Goal: Task Accomplishment & Management: Manage account settings

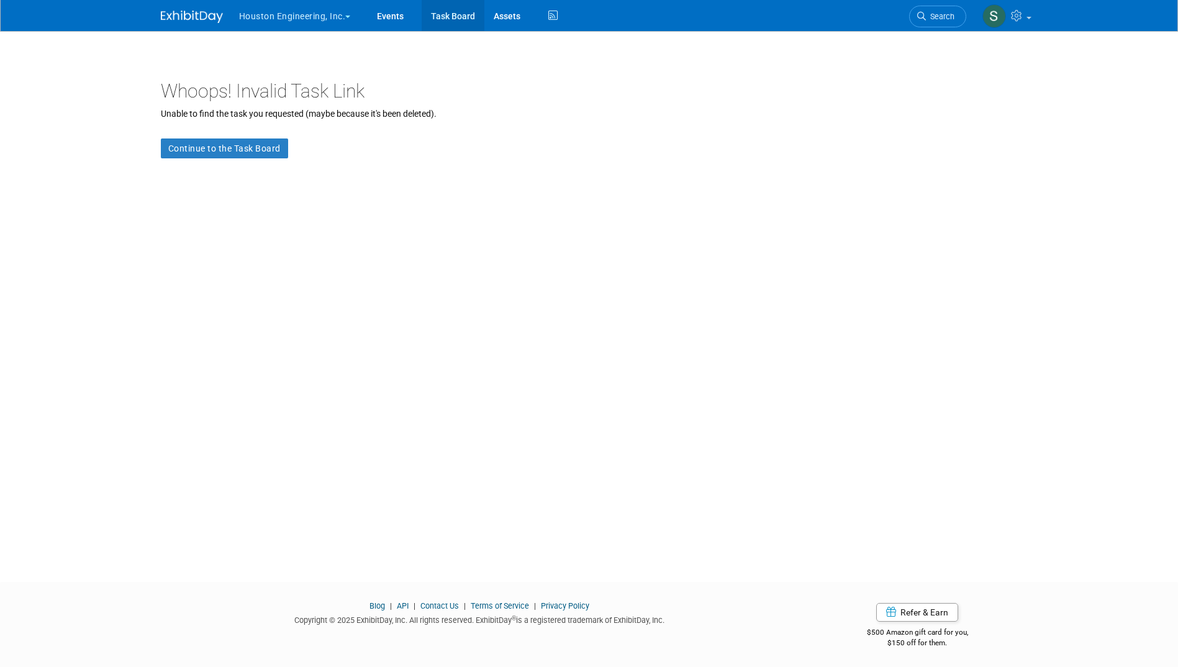
click at [454, 16] on link "Task Board" at bounding box center [453, 15] width 63 height 31
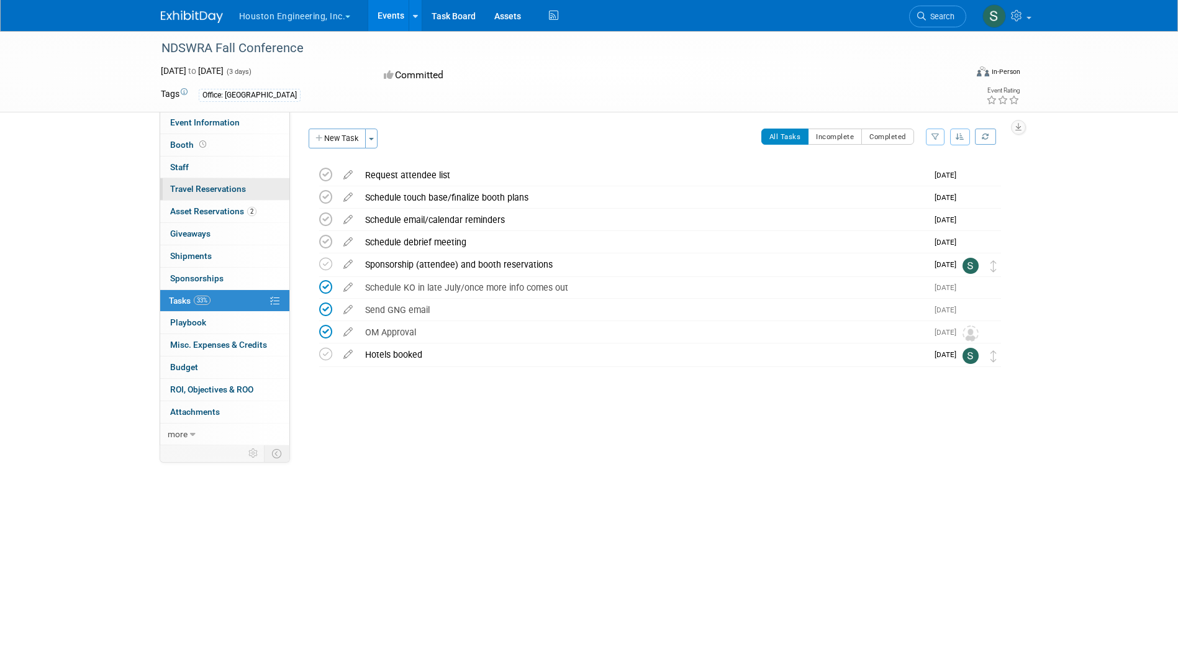
click at [199, 185] on span "Travel Reservations 0" at bounding box center [208, 189] width 76 height 10
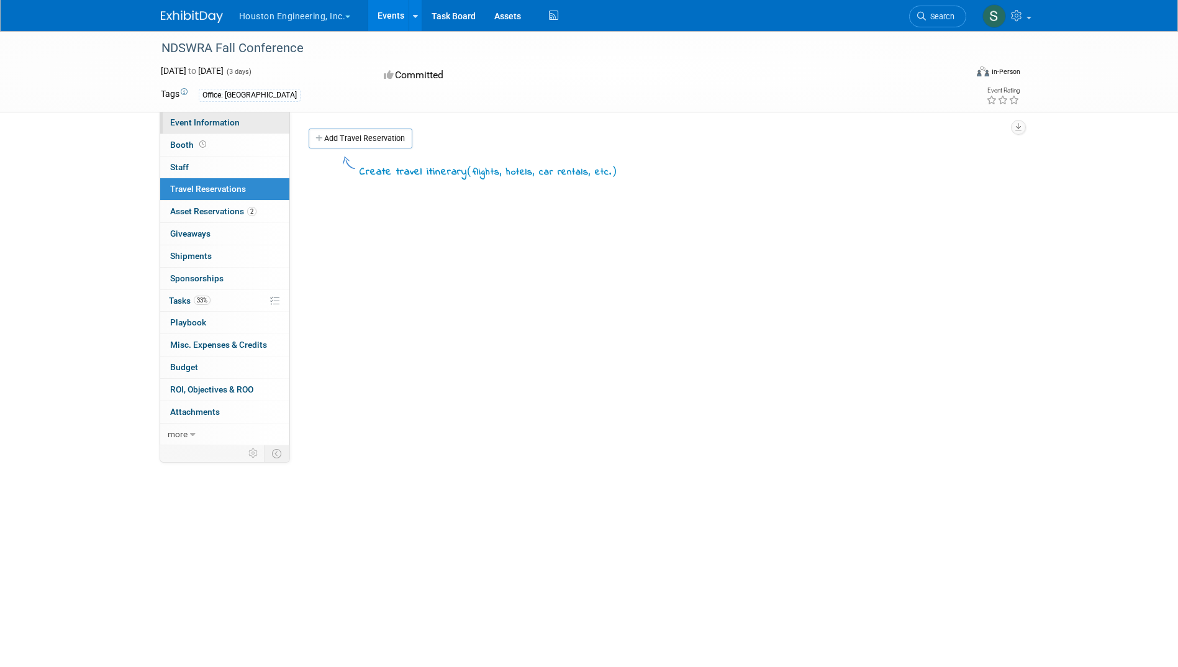
click at [194, 117] on span "Event Information" at bounding box center [205, 122] width 70 height 10
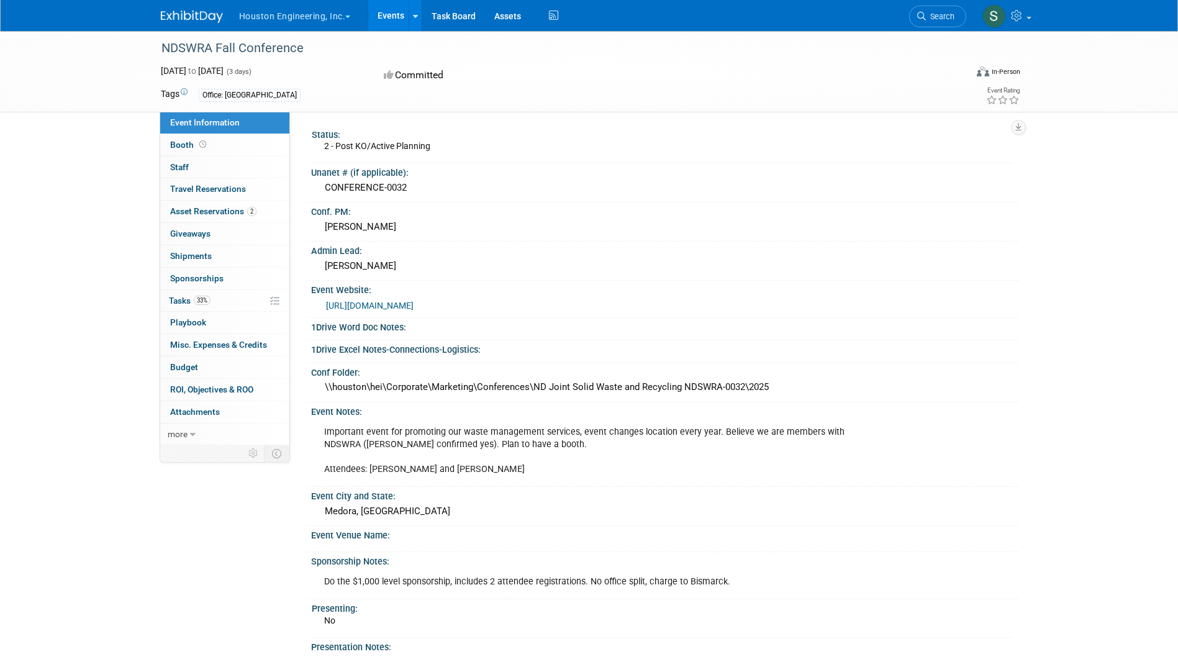
click at [402, 303] on link "[URL][DOMAIN_NAME]" at bounding box center [370, 305] width 88 height 10
drag, startPoint x: 196, startPoint y: 544, endPoint x: 333, endPoint y: 494, distance: 145.6
click at [202, 540] on div "Event Information Event Info Booth Booth 0 Staff 0 Staff 0 Travel Reservations …" at bounding box center [588, 401] width 875 height 741
click at [186, 297] on span "Tasks 33%" at bounding box center [190, 301] width 42 height 10
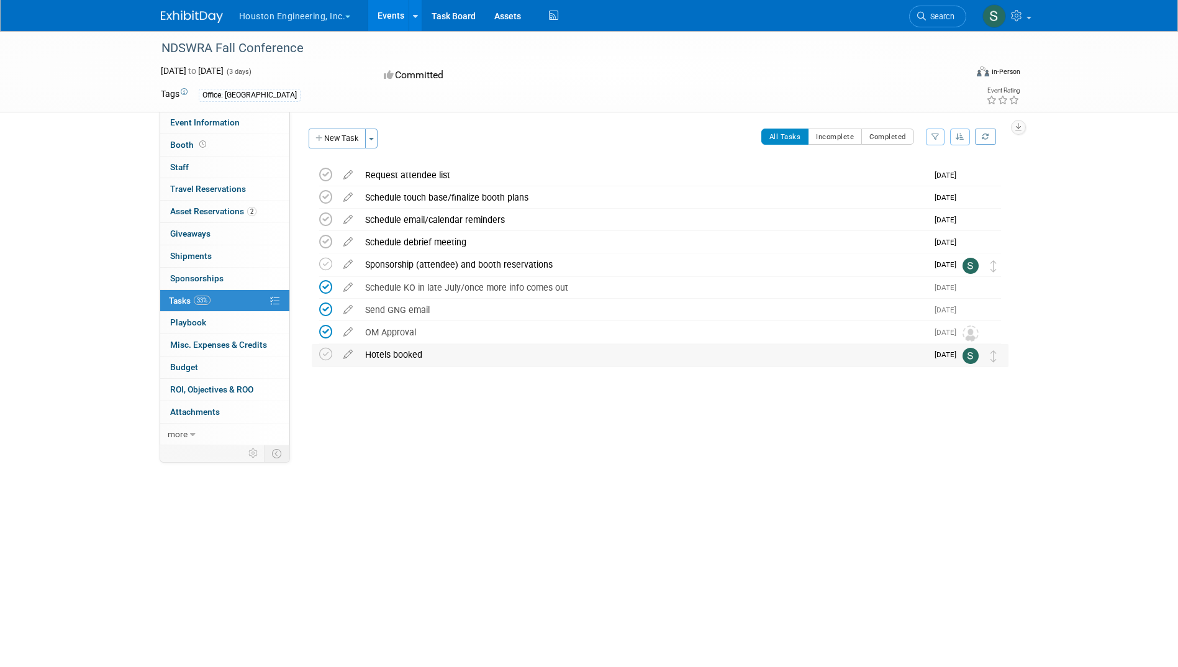
click at [382, 356] on div "Hotels booked" at bounding box center [643, 354] width 568 height 21
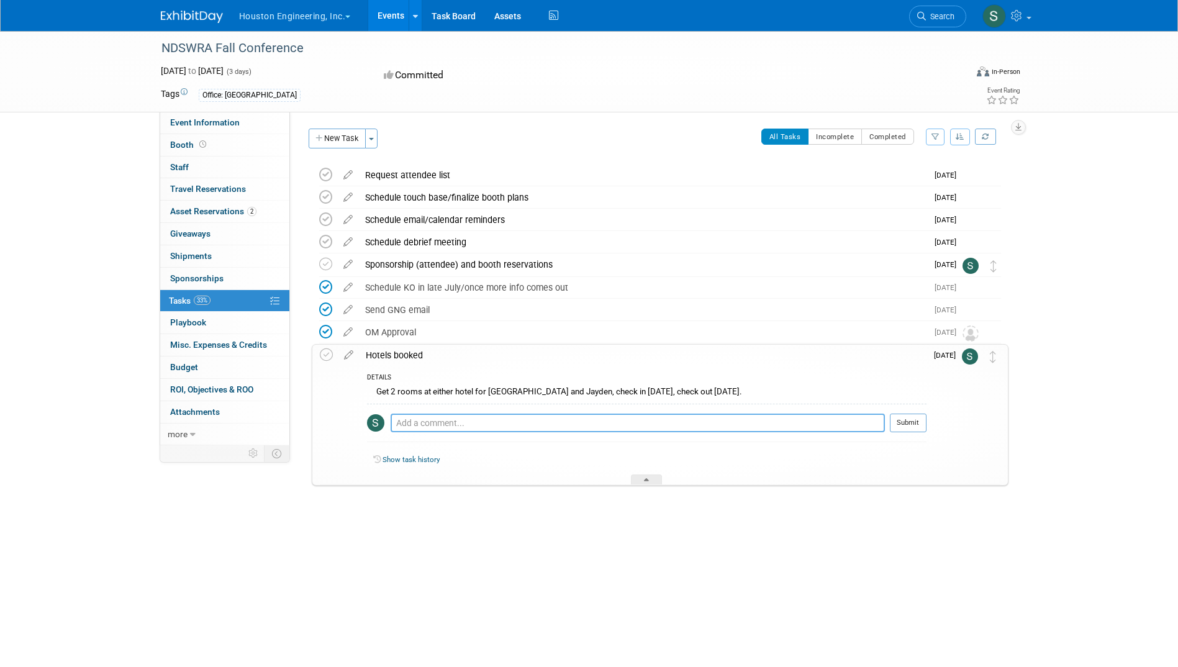
click at [412, 419] on textarea at bounding box center [638, 422] width 494 height 19
type textarea "Rooms booked [DATE]. Two rooms booked at the [GEOGRAPHIC_DATA] for [GEOGRAPHIC_…"
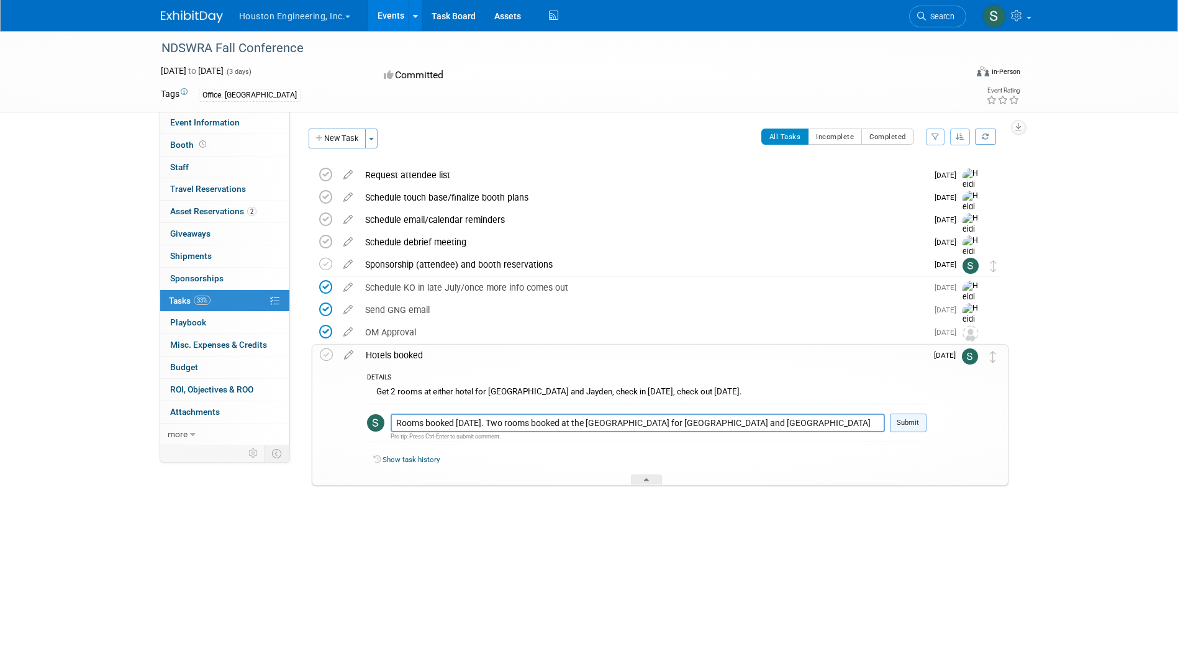
click at [911, 425] on button "Submit" at bounding box center [908, 422] width 37 height 19
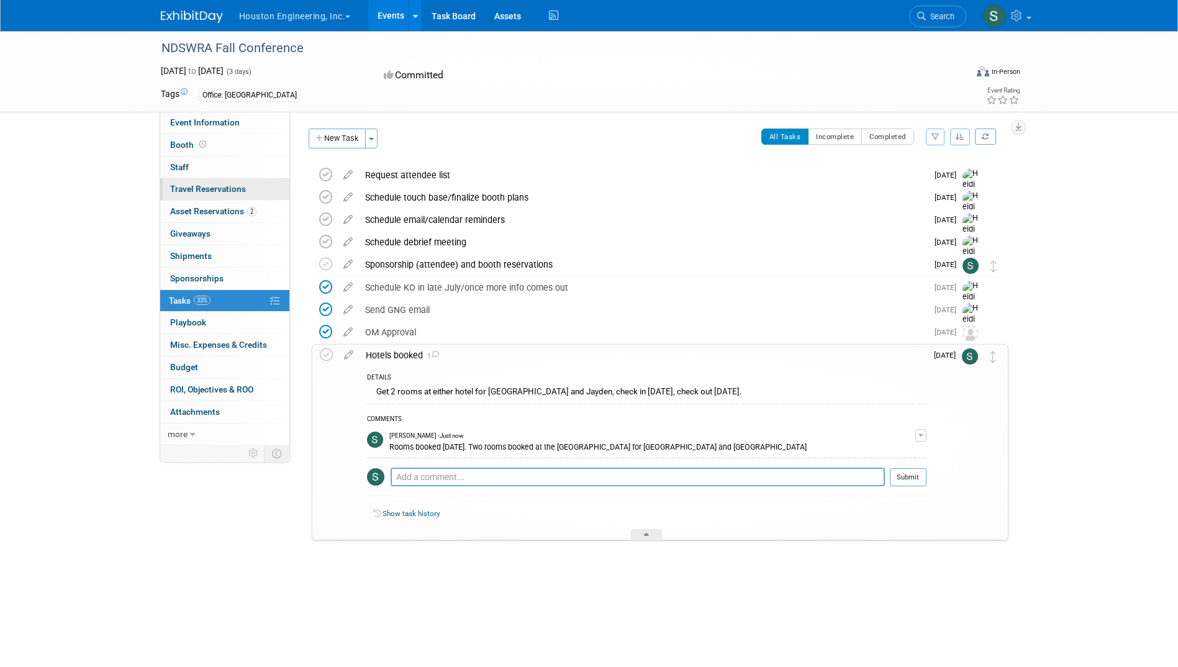
click at [223, 185] on span "Travel Reservations 0" at bounding box center [208, 189] width 76 height 10
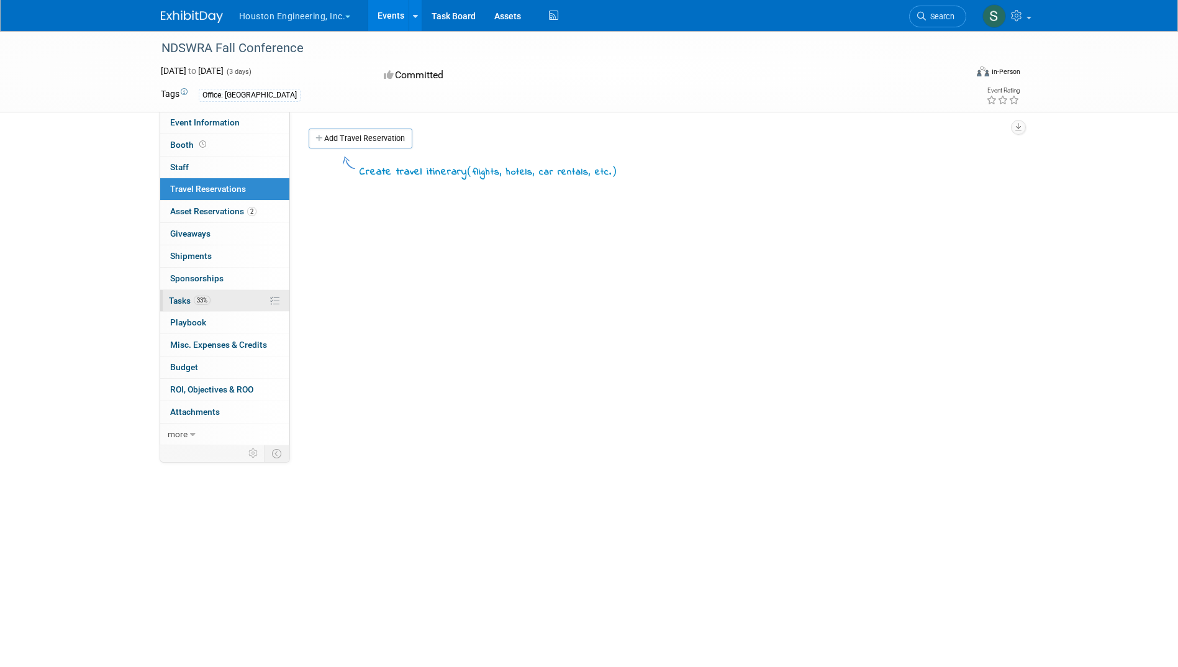
click at [194, 296] on span "Tasks 33%" at bounding box center [190, 301] width 42 height 10
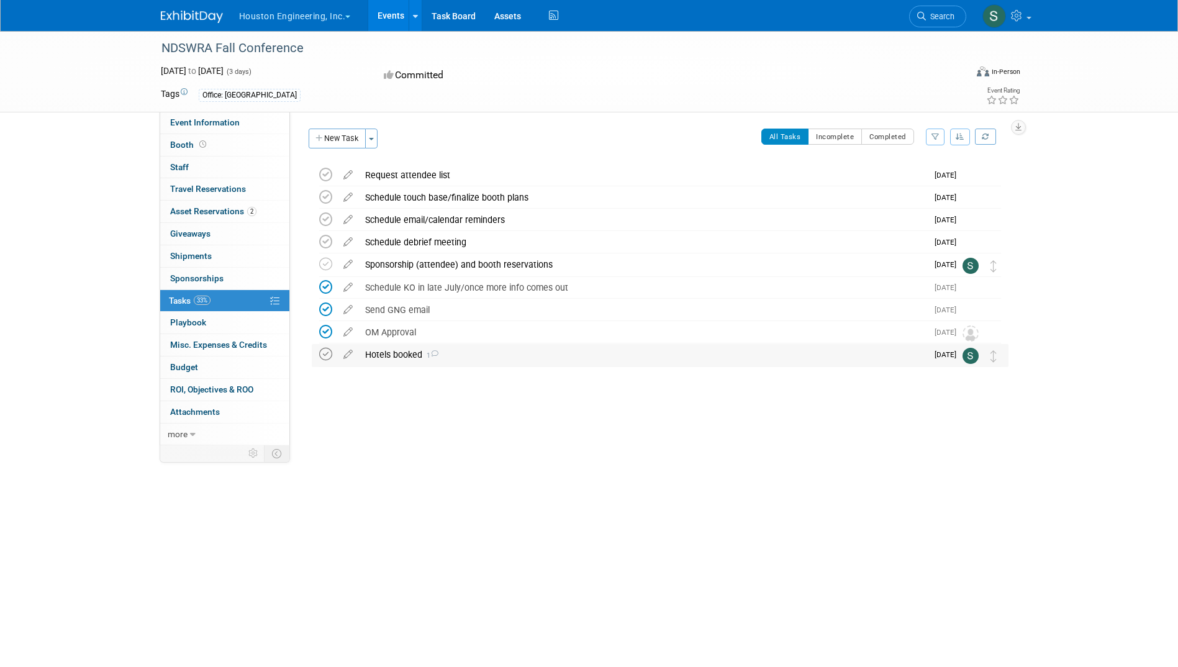
click at [323, 356] on icon at bounding box center [325, 354] width 13 height 13
click at [467, 259] on div "Sponsorship (attendee) and booth reservations" at bounding box center [643, 264] width 568 height 21
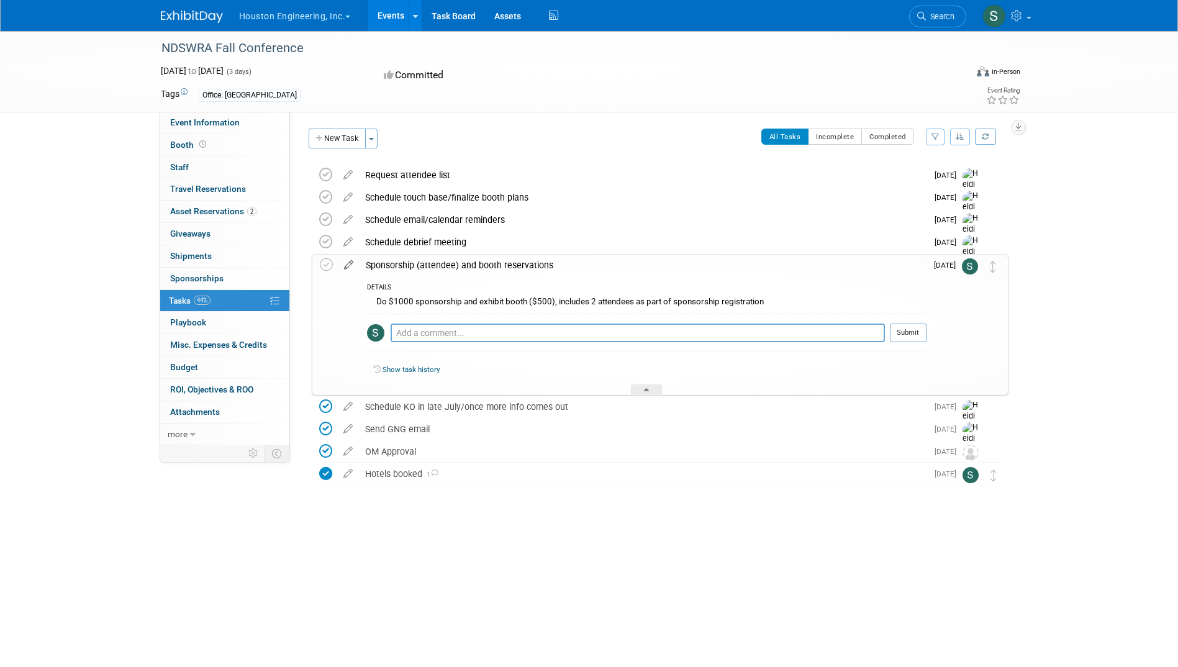
click at [351, 266] on icon at bounding box center [349, 263] width 22 height 16
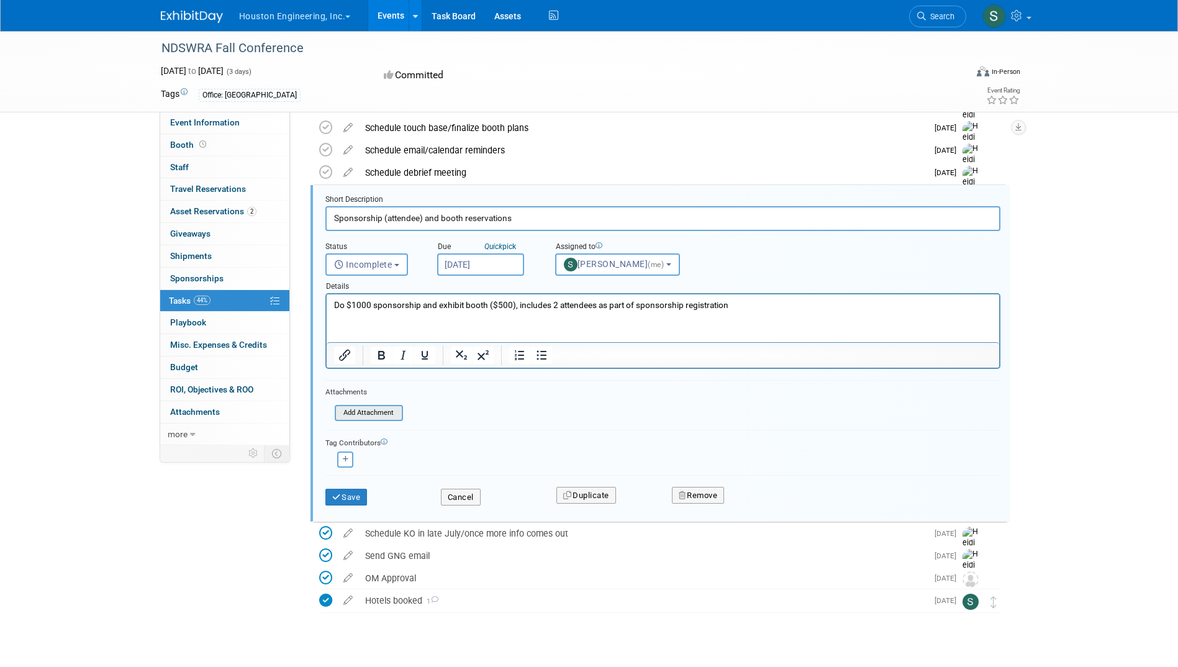
click at [376, 409] on input "file" at bounding box center [338, 413] width 127 height 14
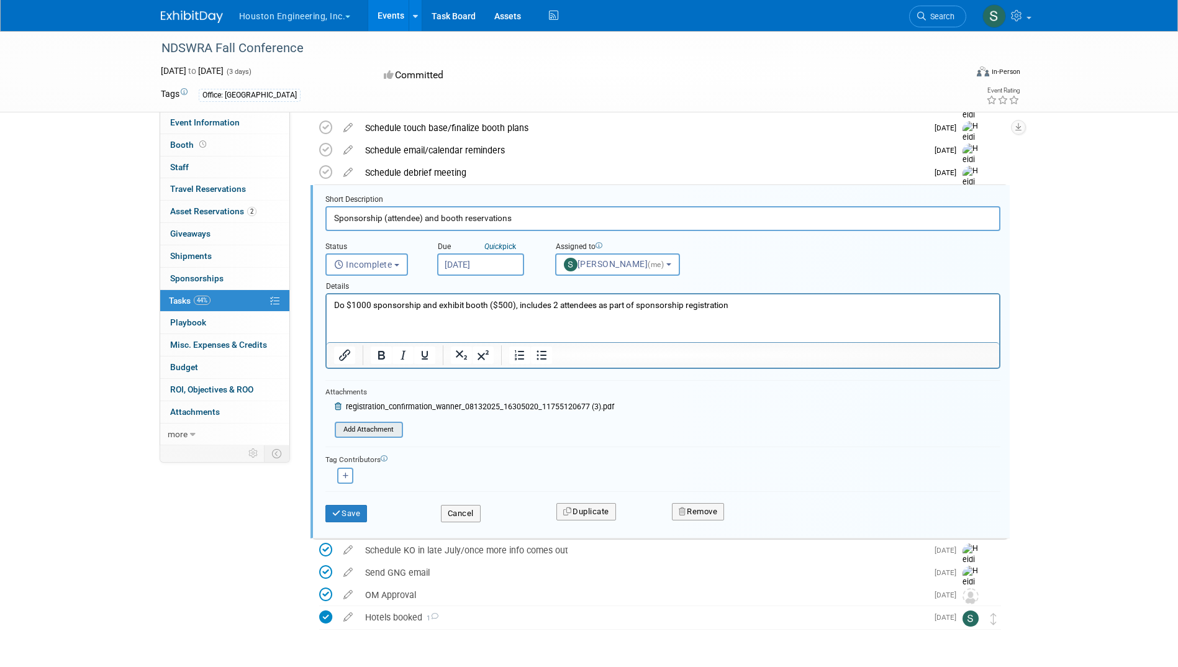
click at [380, 427] on input "file" at bounding box center [338, 430] width 127 height 14
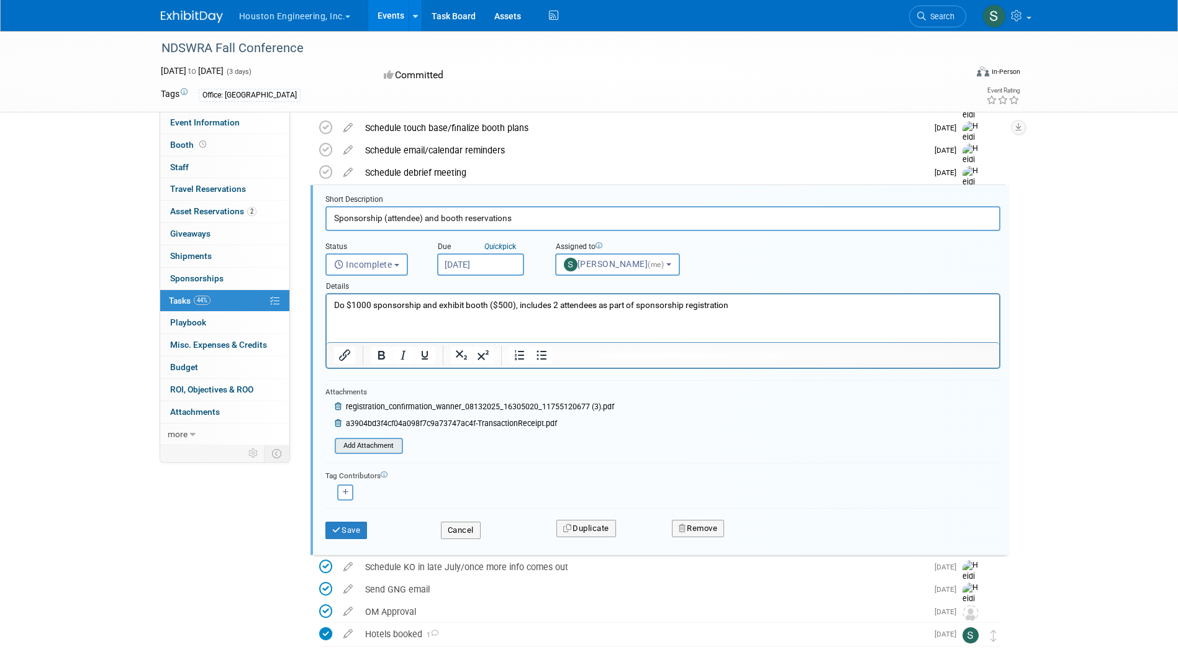
click at [358, 441] on input "file" at bounding box center [338, 446] width 127 height 14
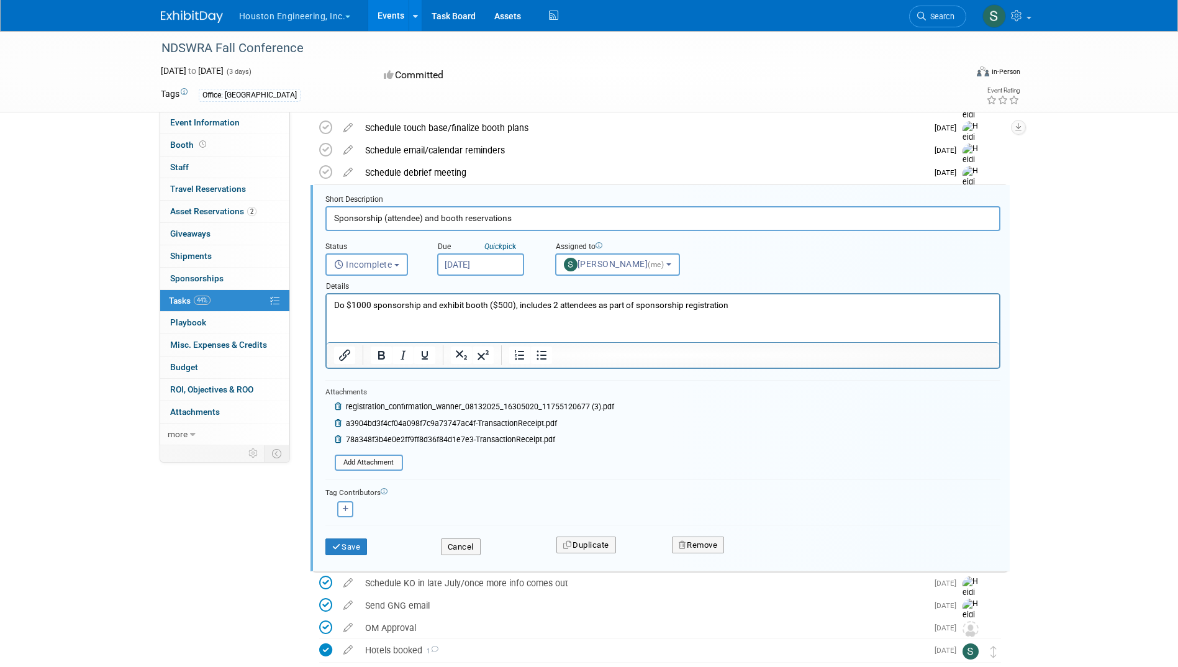
click at [757, 304] on p "Do $1000 sponsorship and exhibit booth ($500), includes 2 attendees as part of …" at bounding box center [662, 305] width 658 height 12
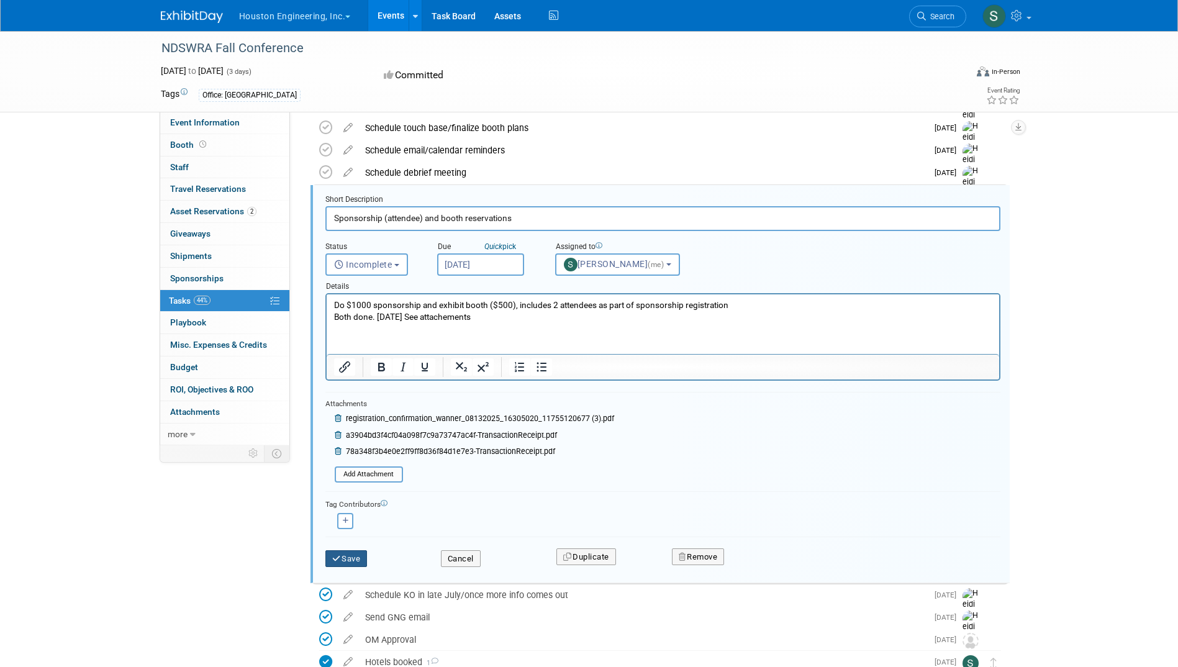
click at [351, 554] on button "Save" at bounding box center [346, 558] width 42 height 17
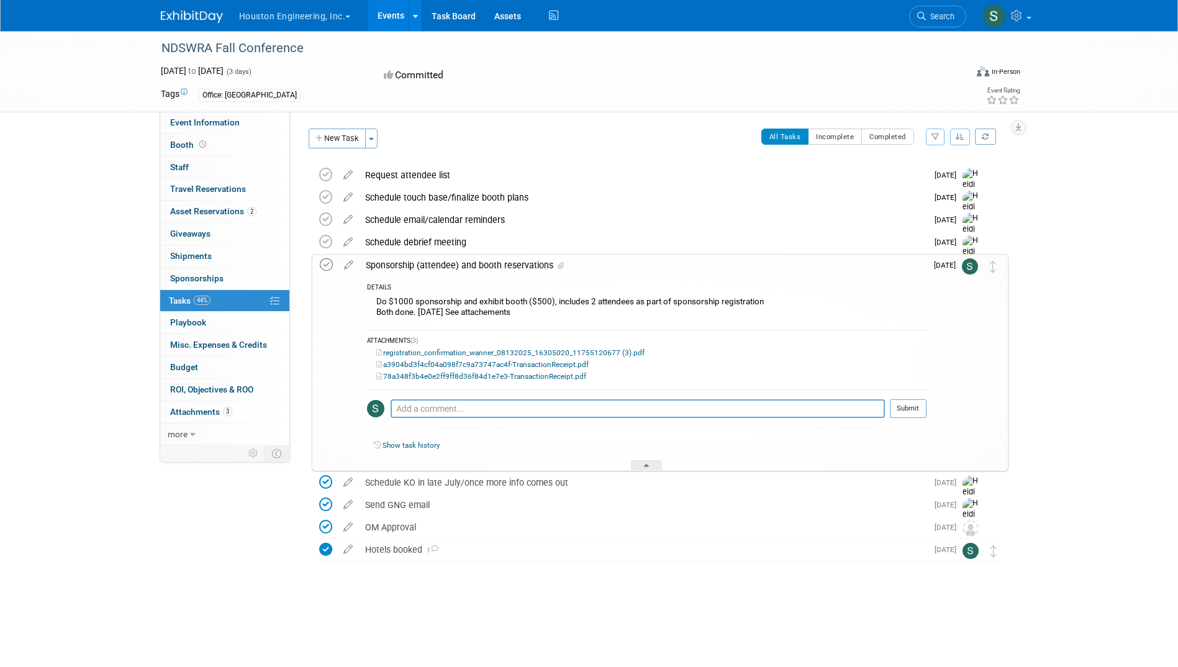
click at [325, 266] on icon at bounding box center [326, 264] width 13 height 13
click at [348, 264] on icon at bounding box center [349, 263] width 22 height 16
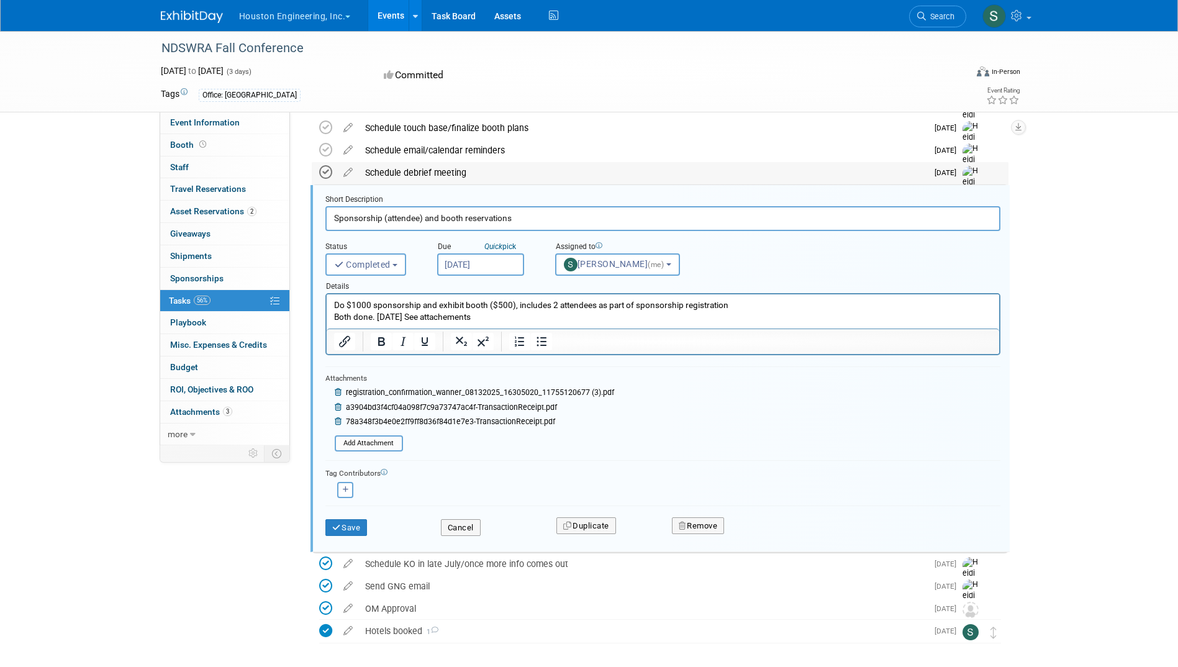
click at [327, 173] on icon at bounding box center [325, 172] width 13 height 13
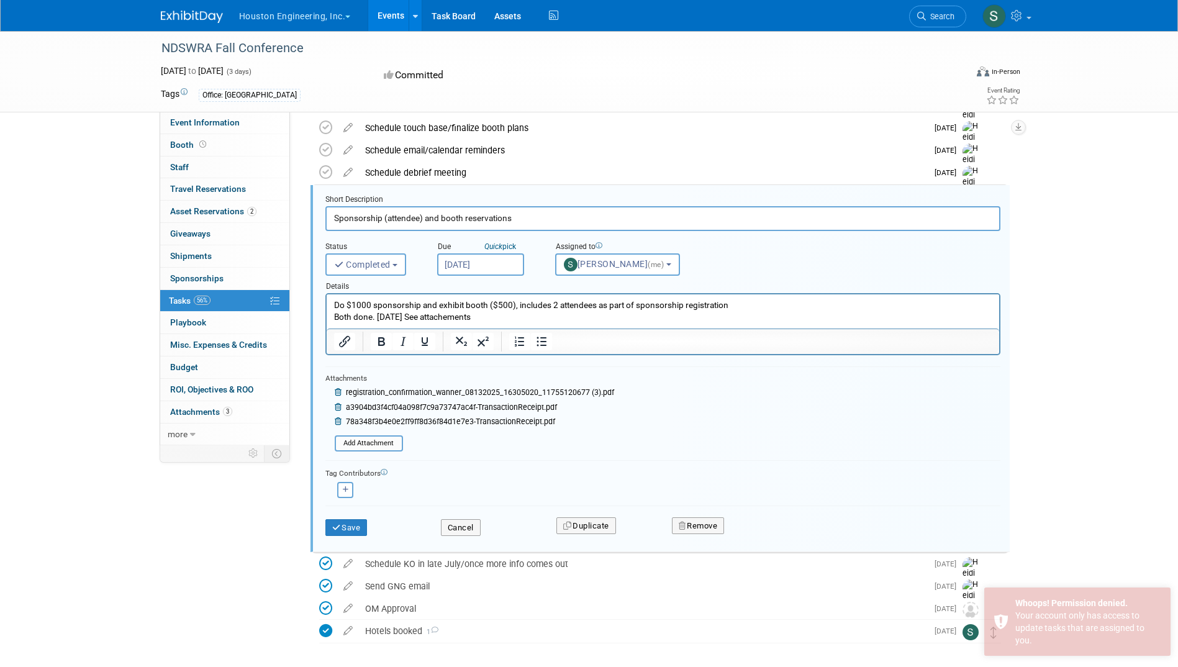
click at [1068, 355] on div "NDSWRA Fall Conference [DATE] to [DATE] (3 days) [DATE] to [DATE] Committed Vir…" at bounding box center [589, 340] width 1178 height 757
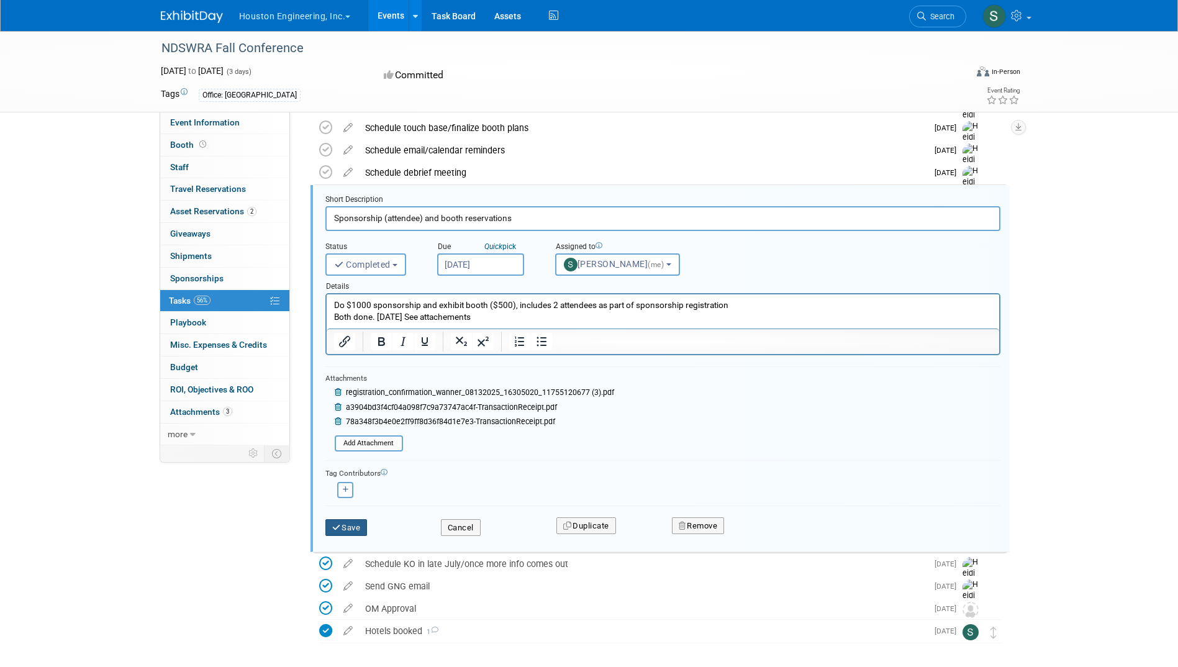
click at [350, 526] on button "Save" at bounding box center [346, 527] width 42 height 17
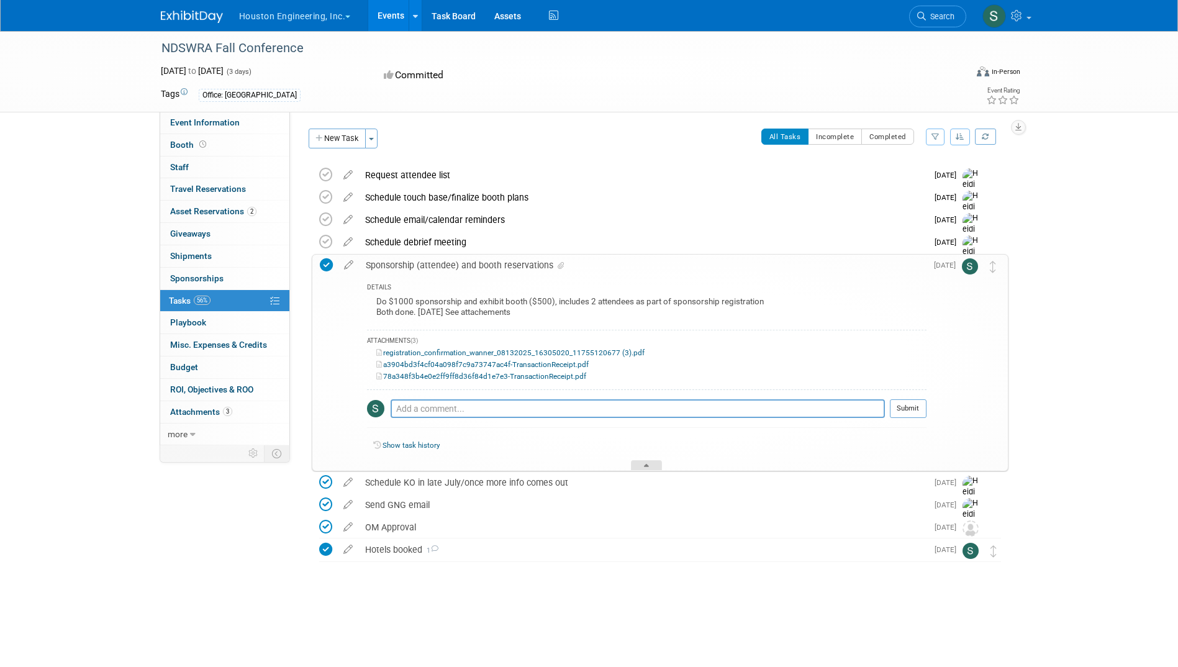
click at [648, 464] on div at bounding box center [646, 465] width 31 height 11
